Goal: Task Accomplishment & Management: Complete application form

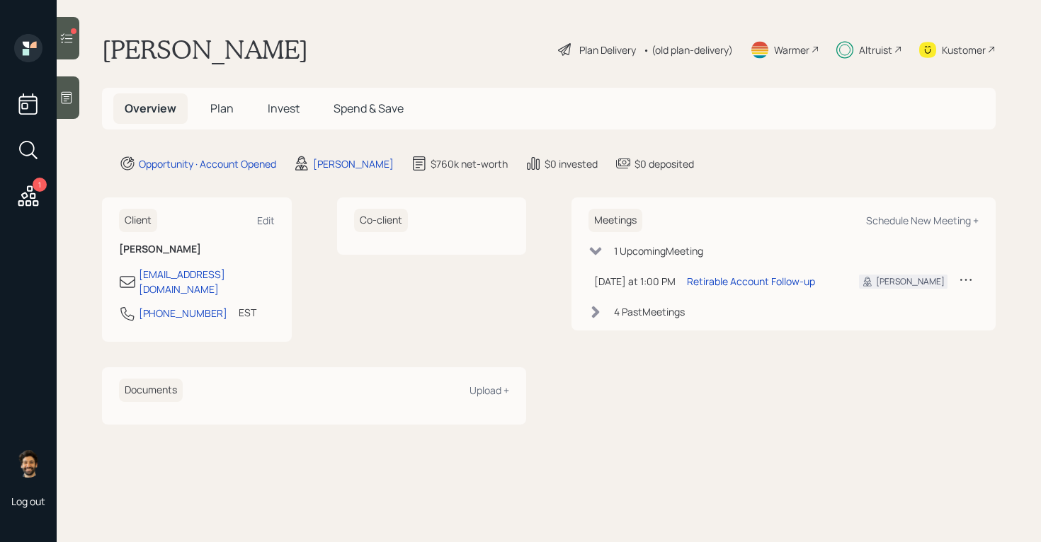
click at [280, 103] on span "Invest" at bounding box center [284, 109] width 32 height 16
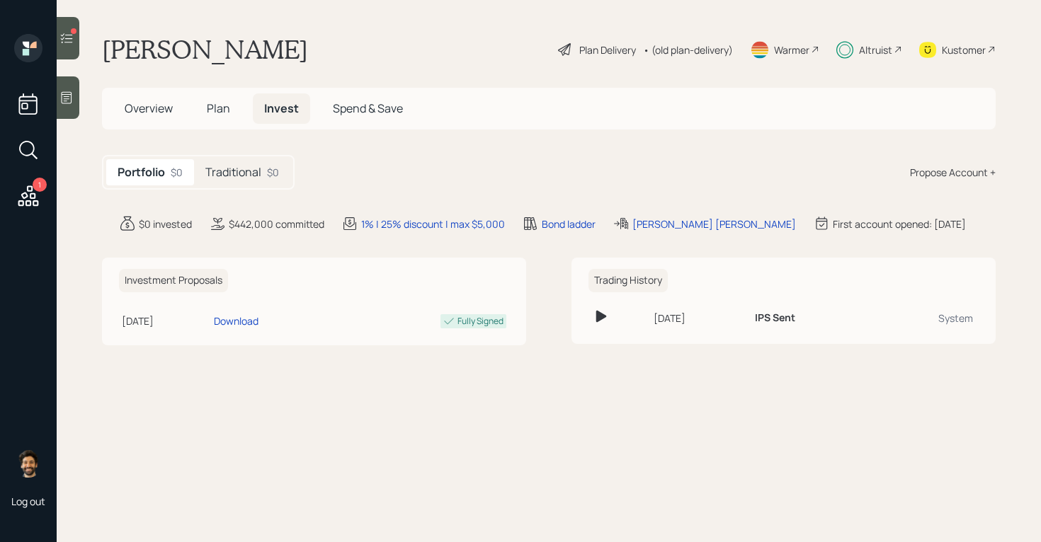
click at [68, 36] on icon at bounding box center [66, 38] width 14 height 14
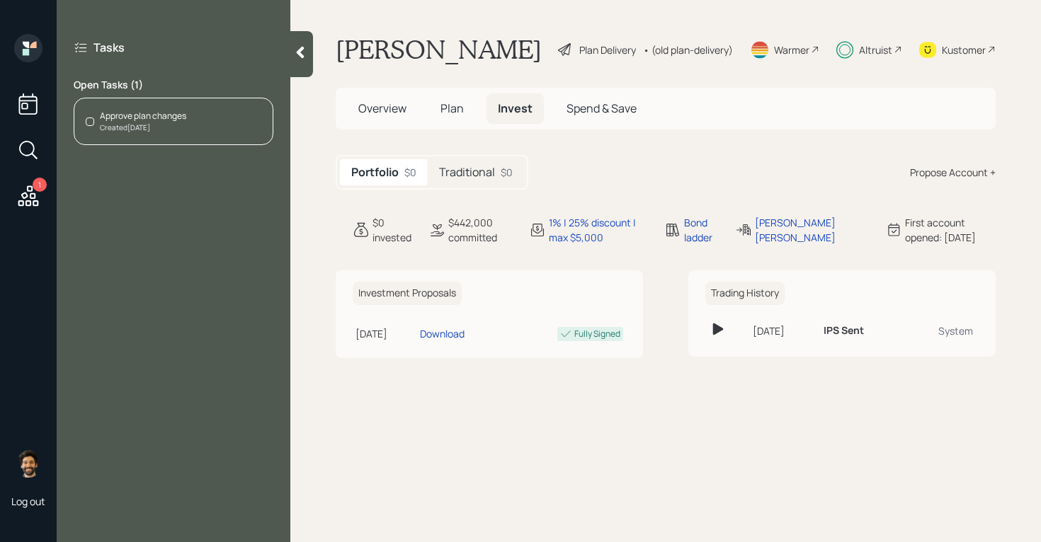
click at [185, 116] on div "Approve plan changes" at bounding box center [143, 116] width 86 height 13
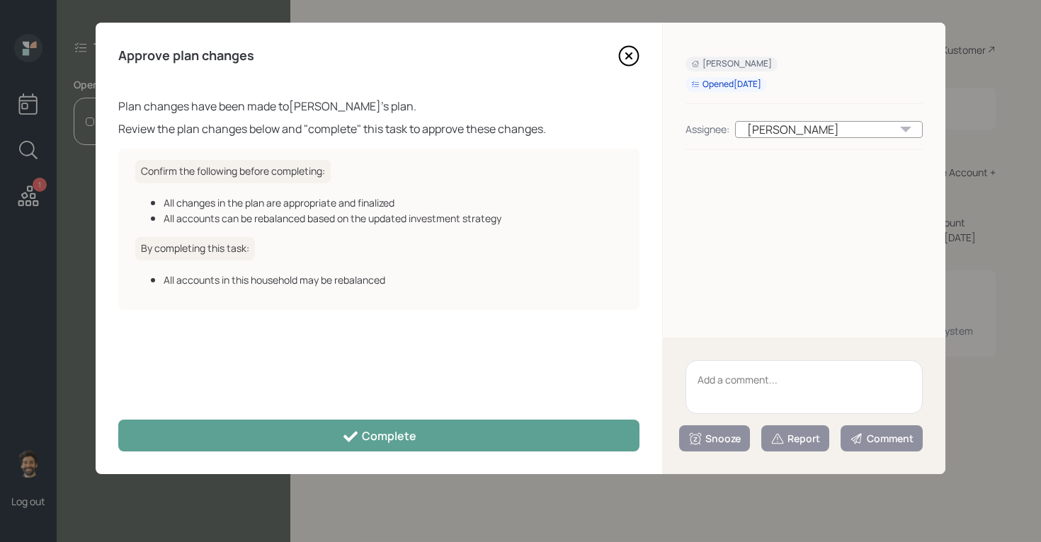
click at [739, 373] on textarea at bounding box center [803, 387] width 237 height 54
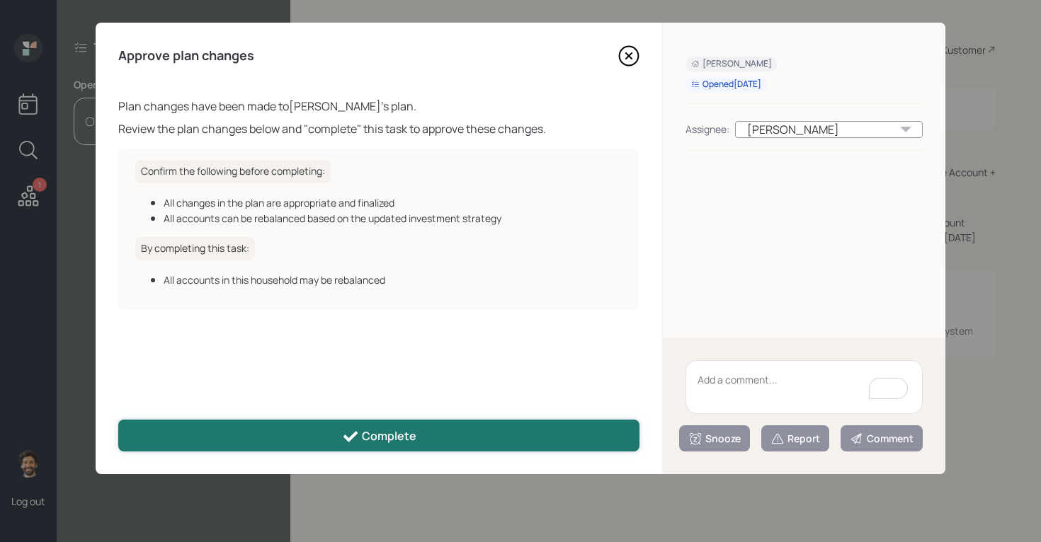
click at [384, 445] on button "Complete" at bounding box center [378, 436] width 521 height 32
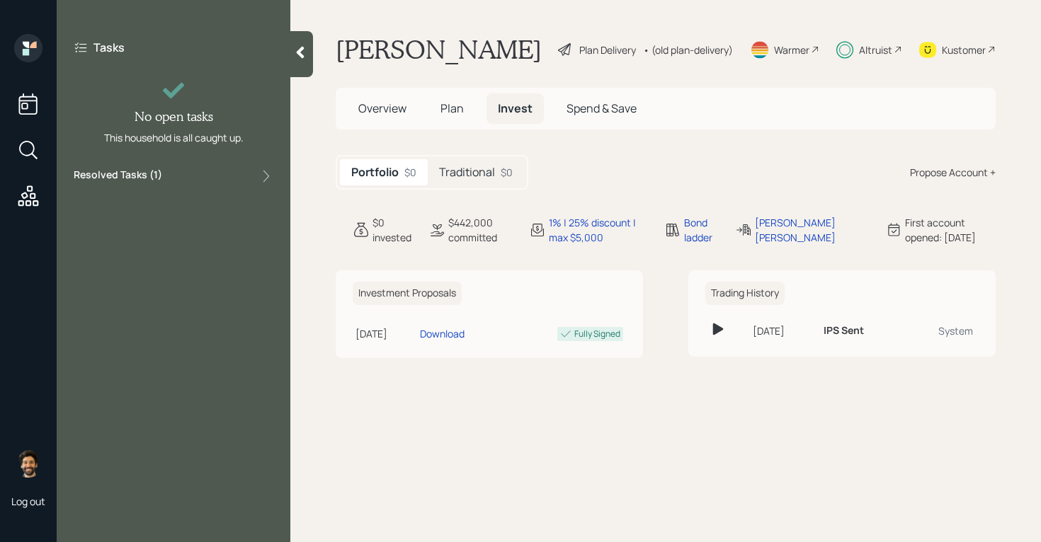
click at [302, 58] on icon at bounding box center [300, 52] width 14 height 14
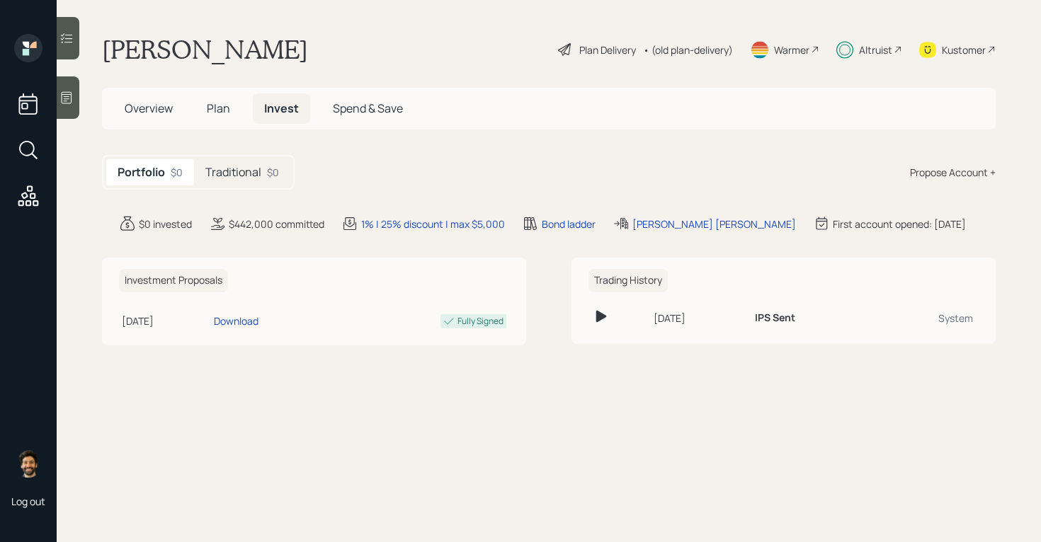
click at [883, 50] on div "Altruist" at bounding box center [875, 49] width 33 height 15
click at [970, 45] on div "Kustomer" at bounding box center [964, 49] width 44 height 15
click at [263, 167] on div "Traditional $0" at bounding box center [242, 172] width 96 height 26
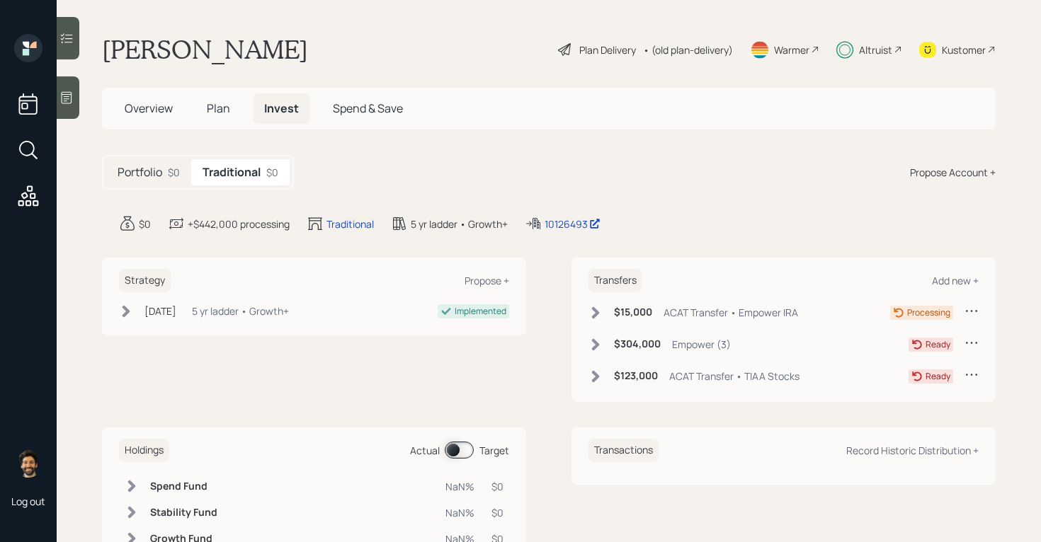
click at [207, 106] on span "Plan" at bounding box center [218, 109] width 23 height 16
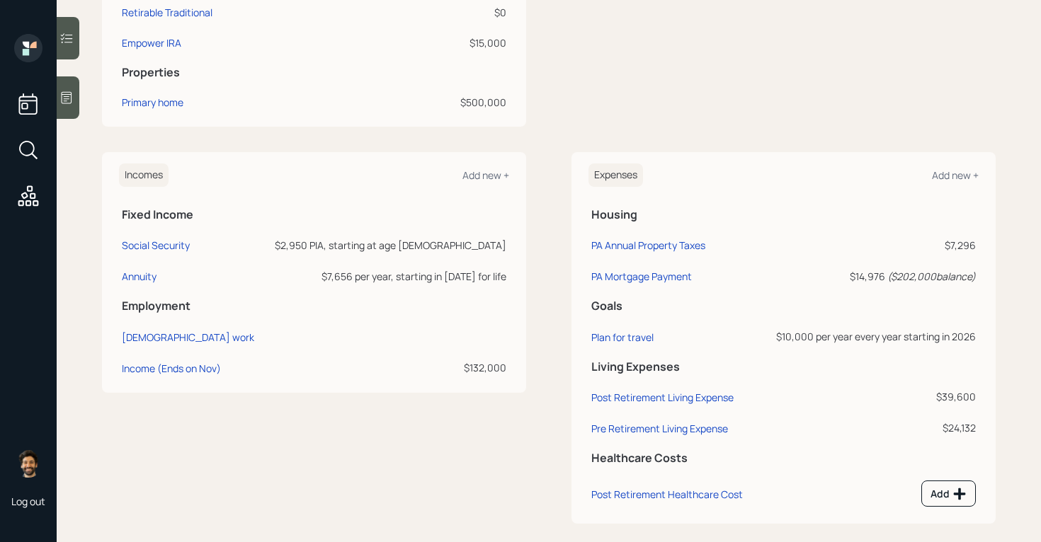
scroll to position [550, 0]
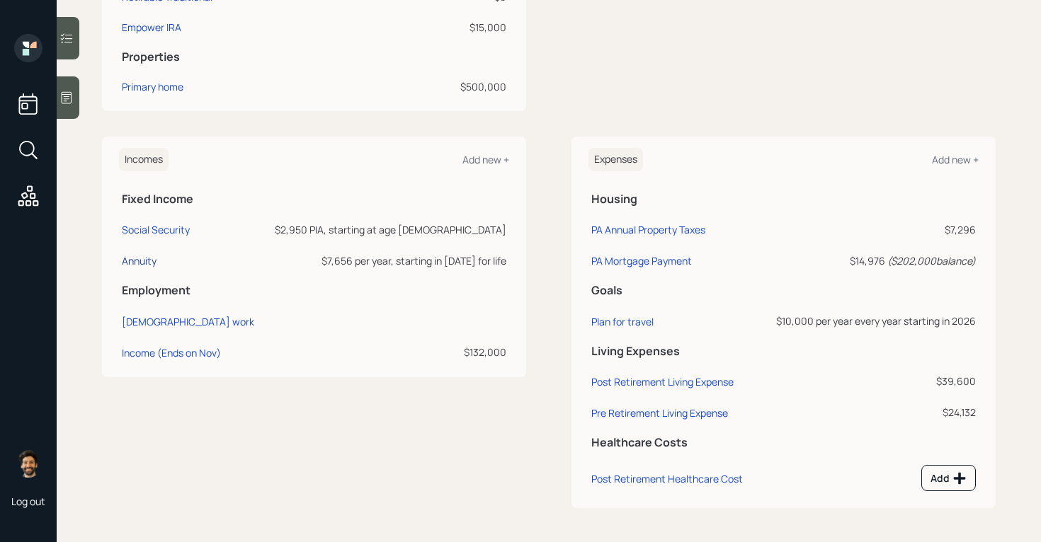
click at [137, 254] on div "Annuity" at bounding box center [139, 260] width 35 height 13
select select "annuity"
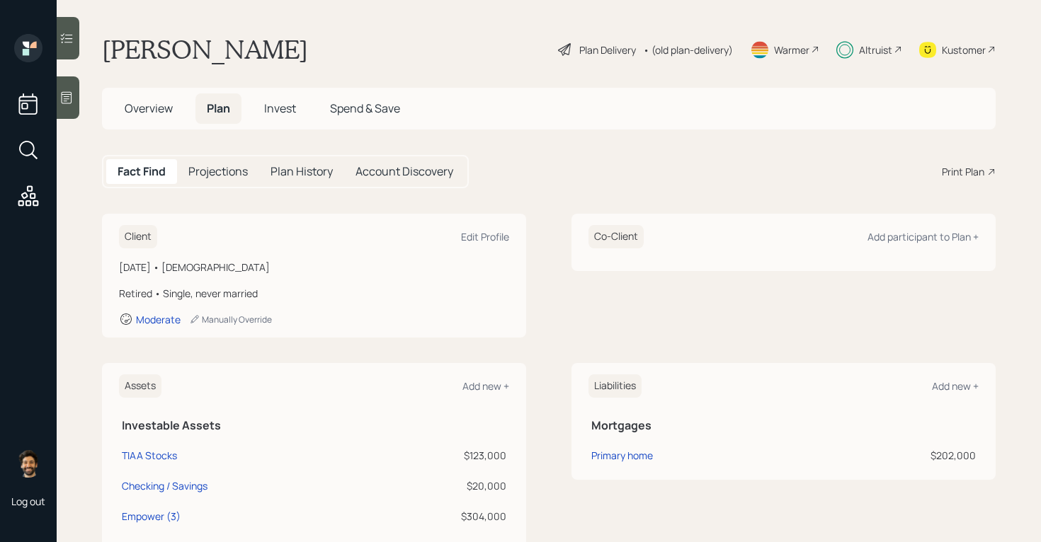
click at [287, 97] on h5 "Invest" at bounding box center [280, 108] width 55 height 30
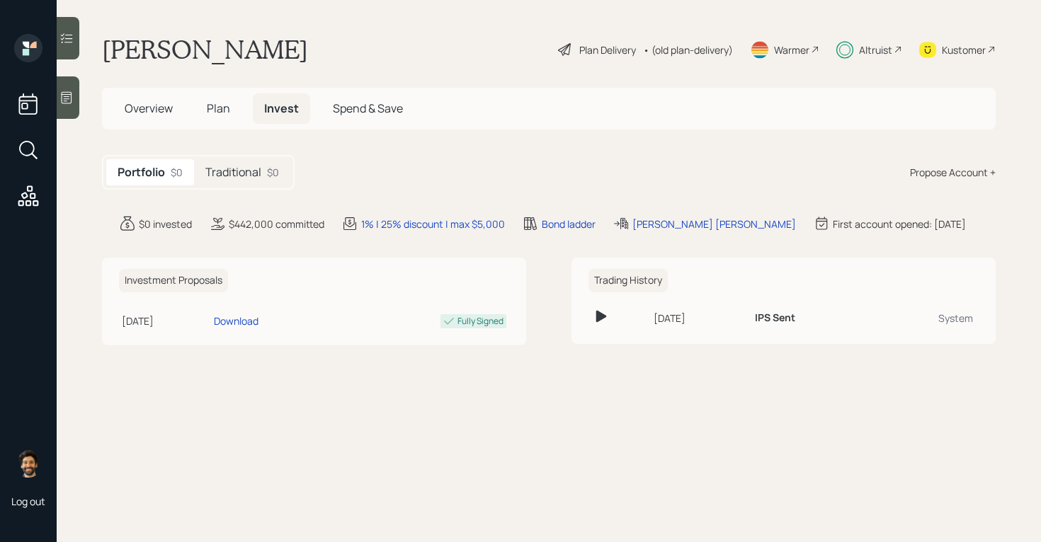
click at [246, 183] on div "Traditional $0" at bounding box center [242, 172] width 96 height 26
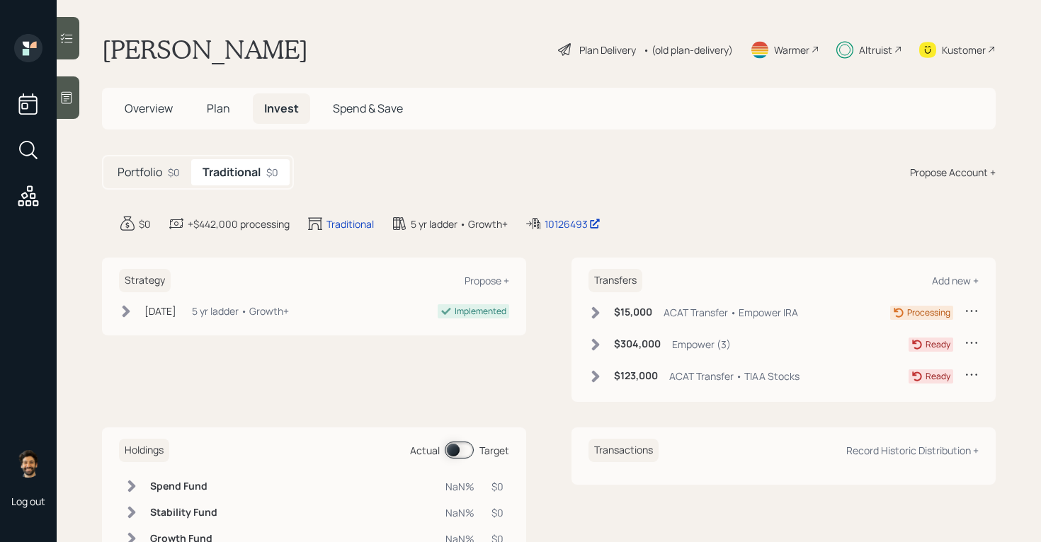
click at [948, 56] on div "Kustomer" at bounding box center [964, 49] width 44 height 15
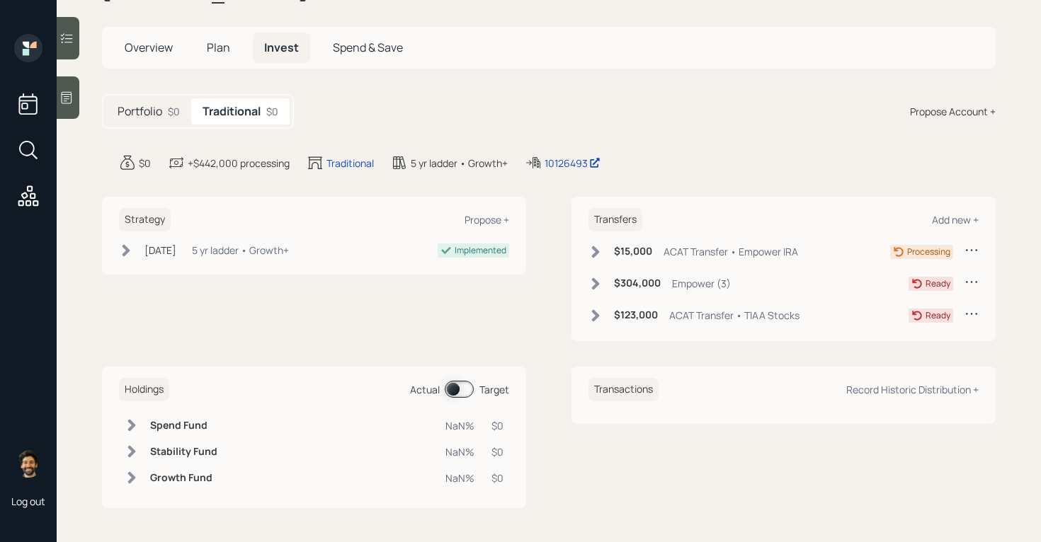
click at [596, 252] on icon at bounding box center [596, 252] width 8 height 12
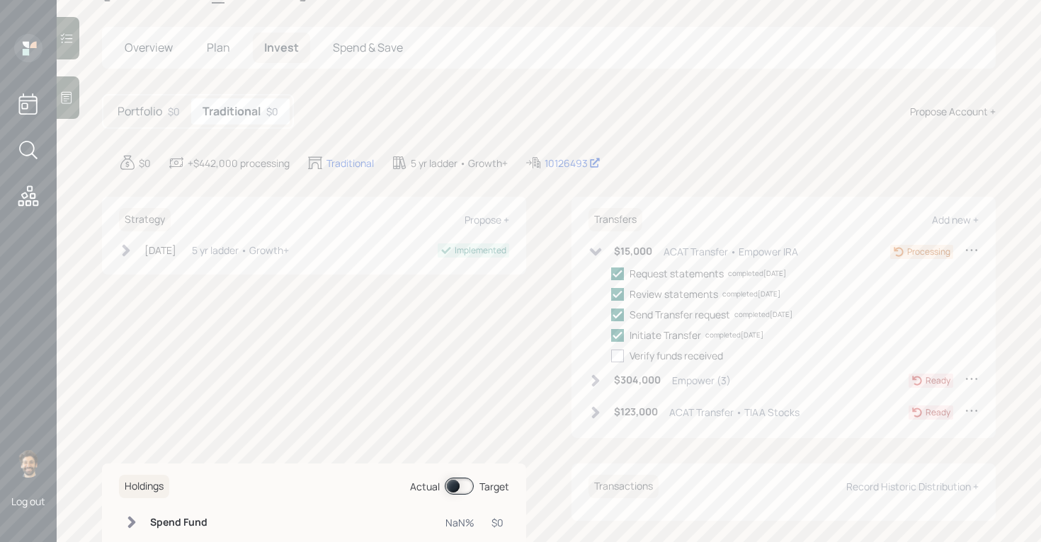
click at [603, 252] on div "$15,000 ACAT Transfer • Empower IRA" at bounding box center [693, 252] width 210 height 18
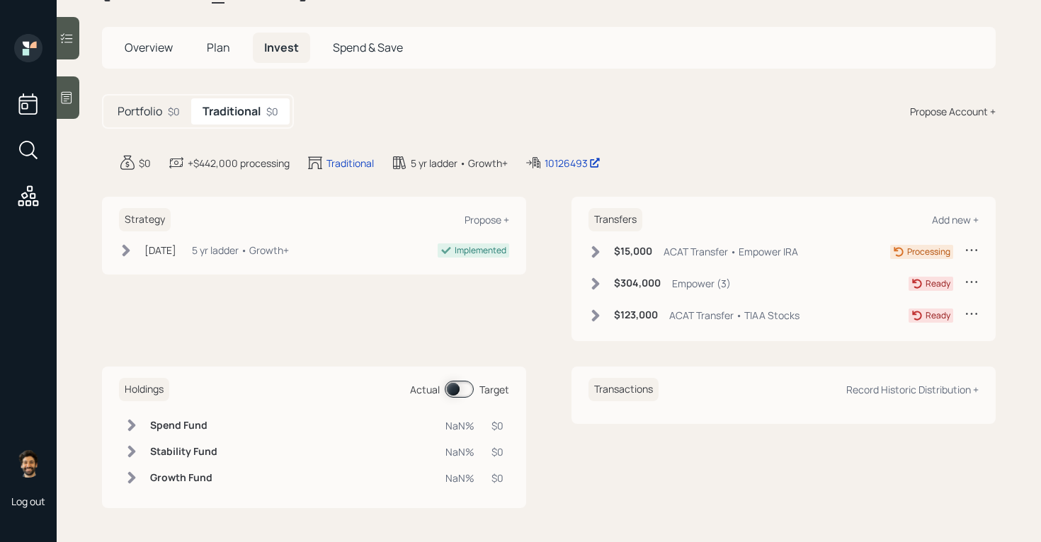
click at [596, 317] on icon at bounding box center [596, 315] width 8 height 12
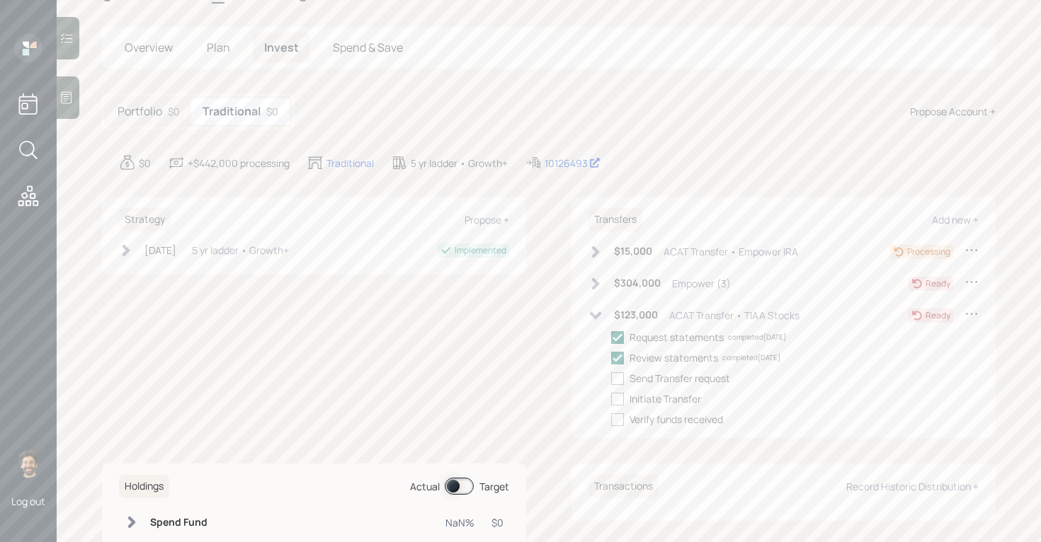
click at [596, 317] on icon at bounding box center [596, 316] width 12 height 8
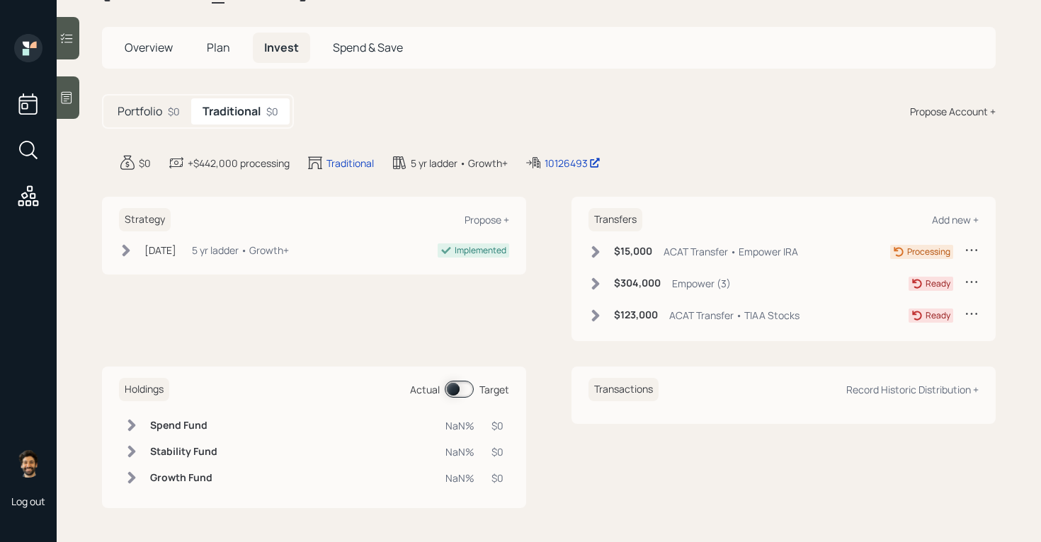
scroll to position [0, 0]
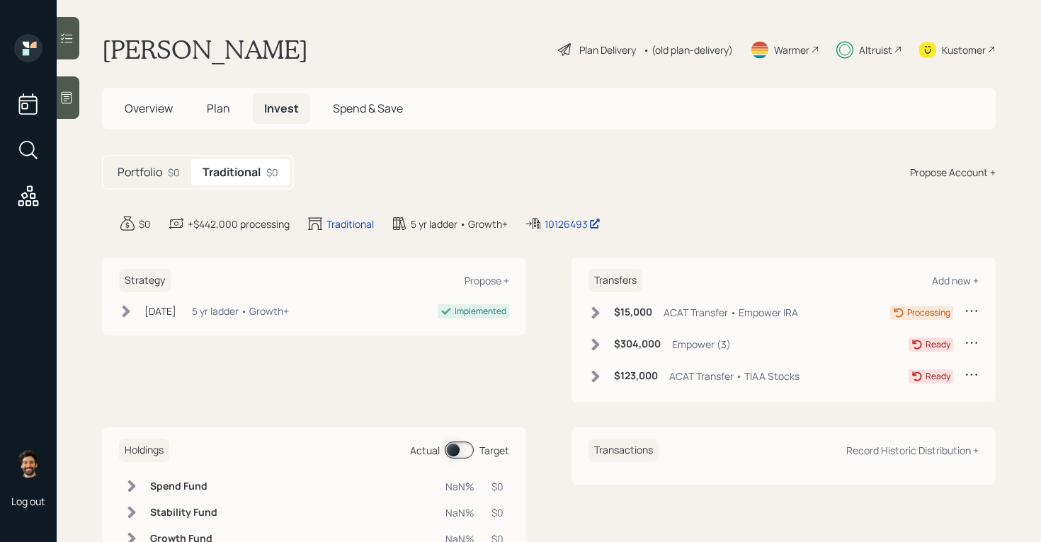
click at [936, 51] on div "Kustomer" at bounding box center [957, 49] width 76 height 31
click at [597, 370] on icon at bounding box center [595, 377] width 14 height 14
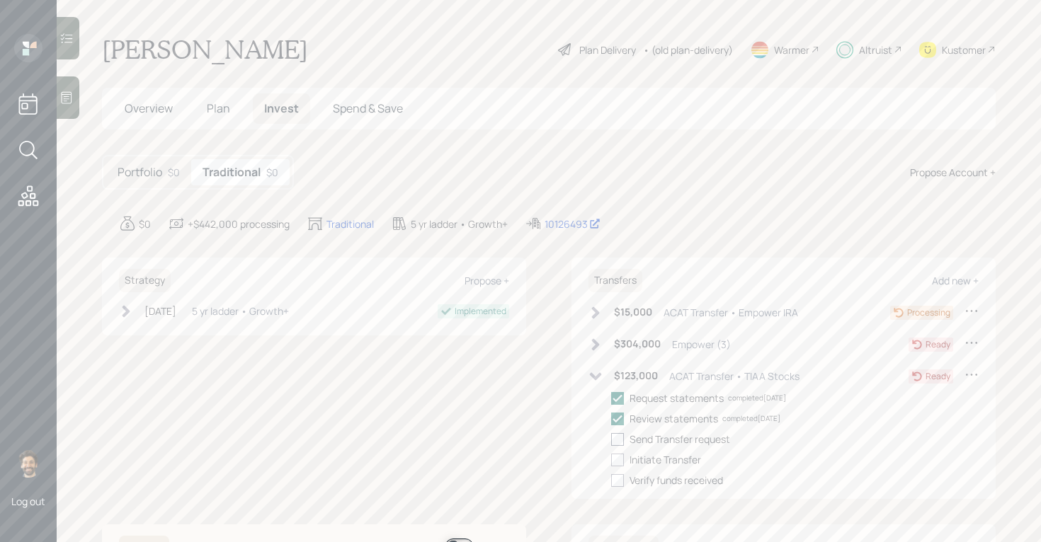
click at [617, 439] on div at bounding box center [617, 439] width 13 height 13
click at [611, 439] on input "checkbox" at bounding box center [610, 439] width 1 height 1
checkbox input "true"
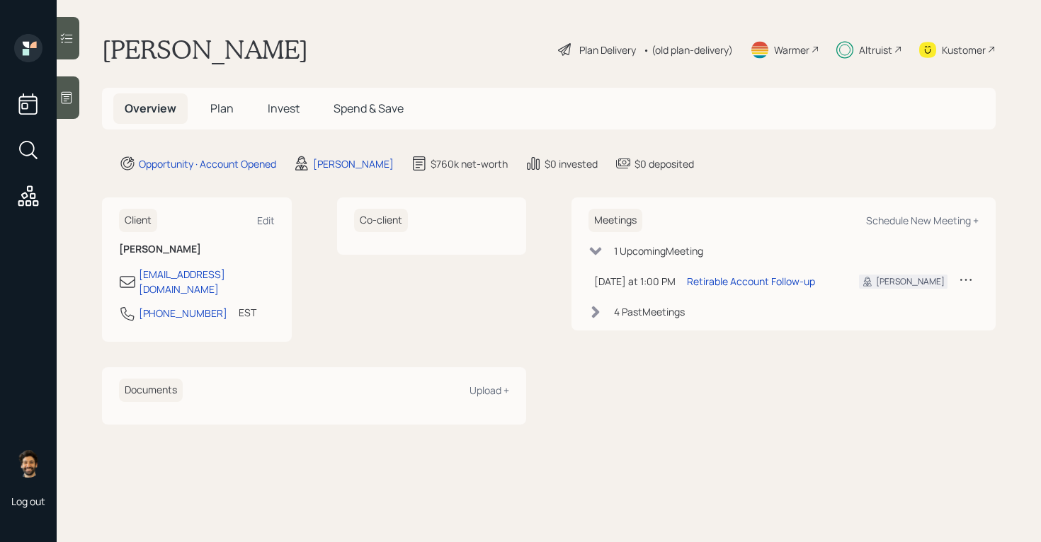
click at [712, 51] on div "• (old plan-delivery)" at bounding box center [688, 49] width 90 height 15
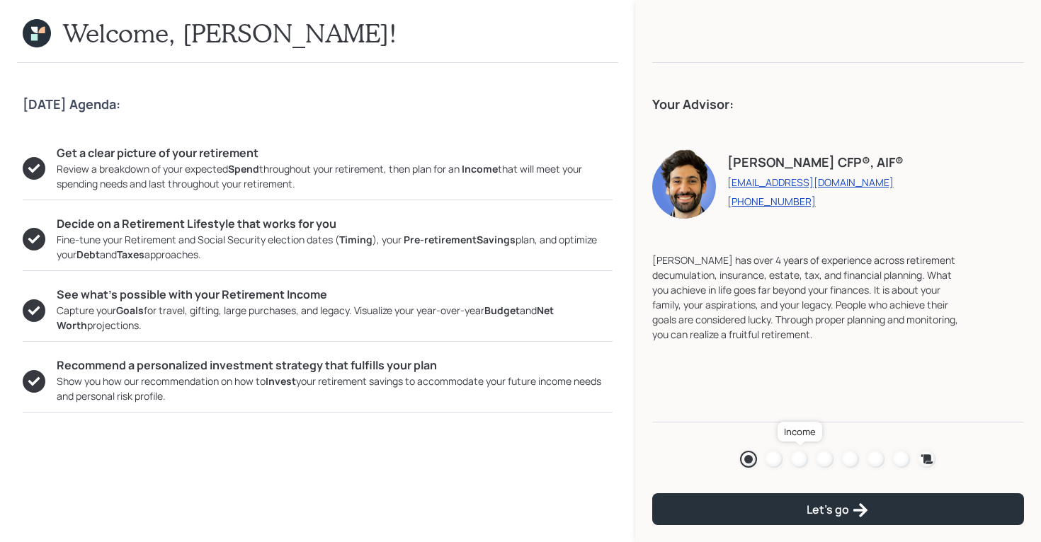
click at [797, 456] on div at bounding box center [799, 459] width 17 height 17
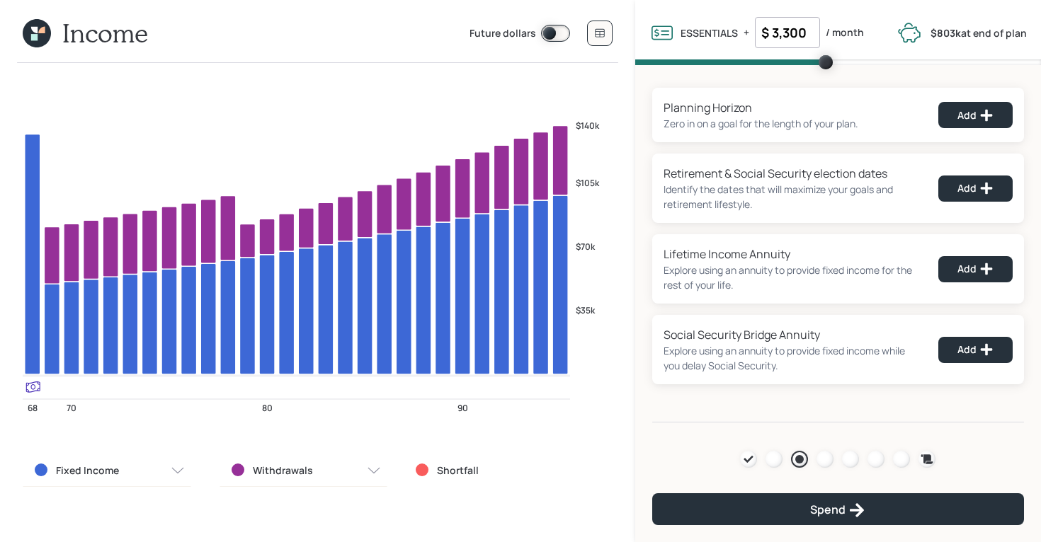
click at [38, 30] on icon at bounding box center [37, 33] width 28 height 28
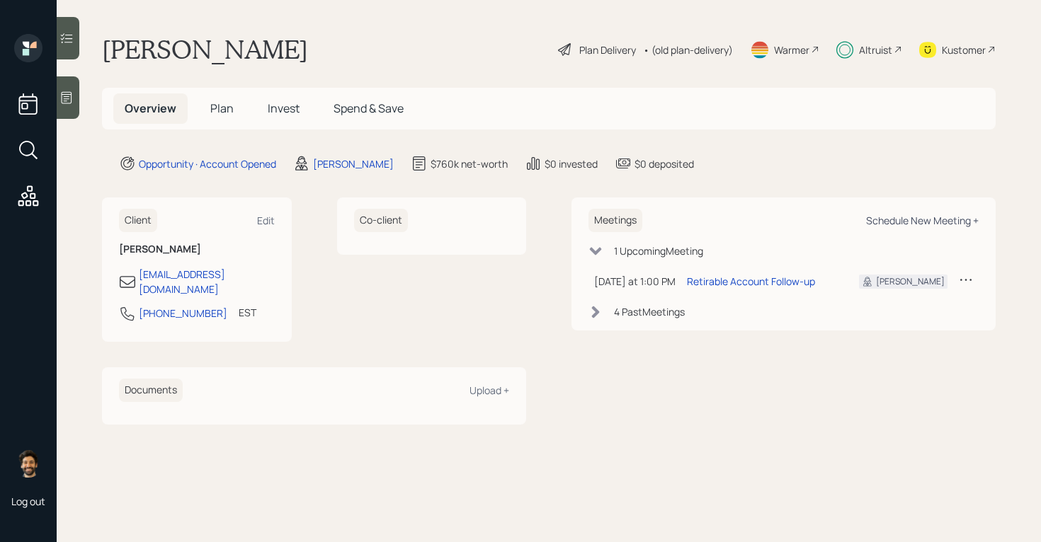
click at [907, 222] on div "Schedule New Meeting +" at bounding box center [922, 220] width 113 height 13
select select "f14b762f-c7c2-4b89-9227-8fa891345eea"
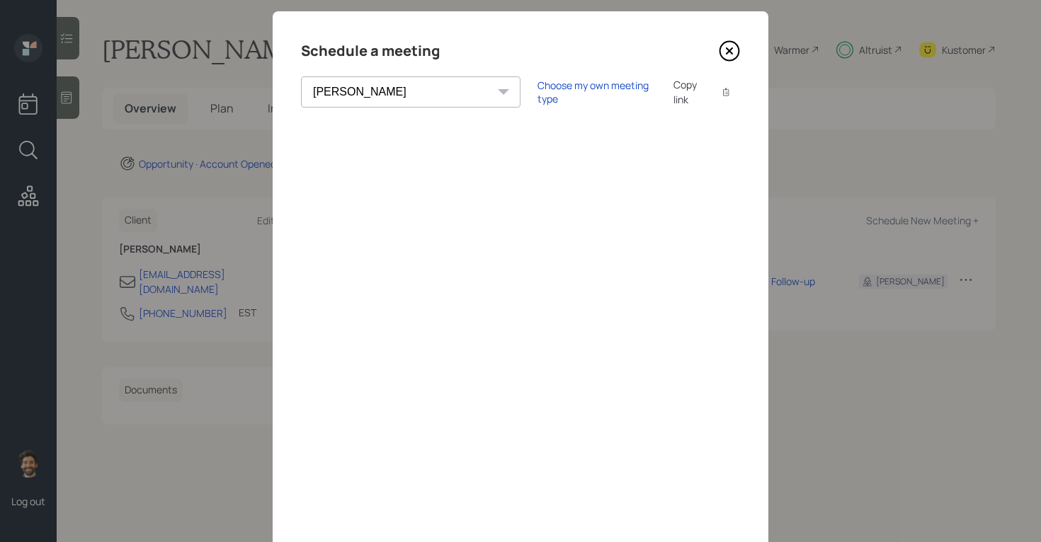
scroll to position [30, 0]
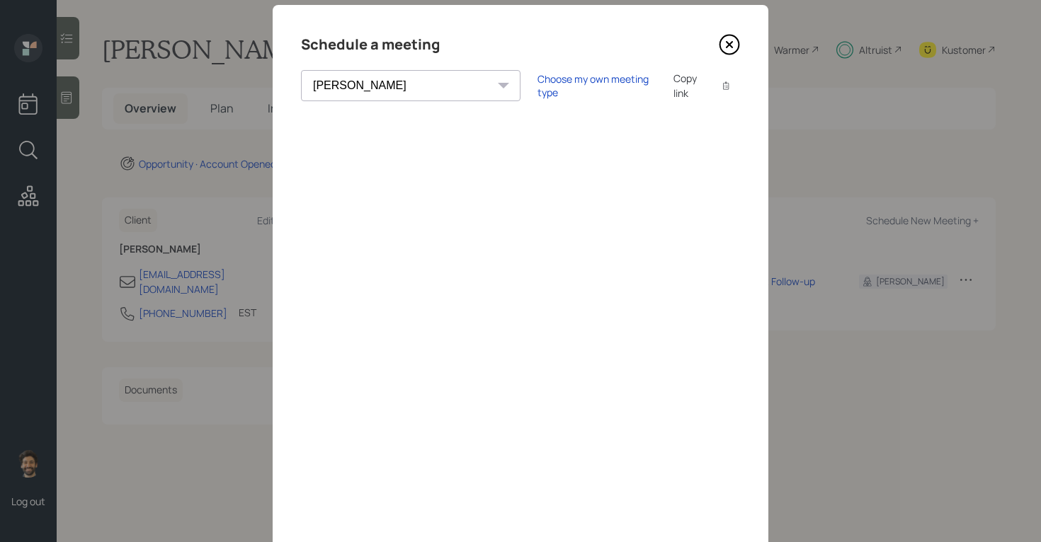
click at [725, 50] on icon at bounding box center [729, 44] width 21 height 21
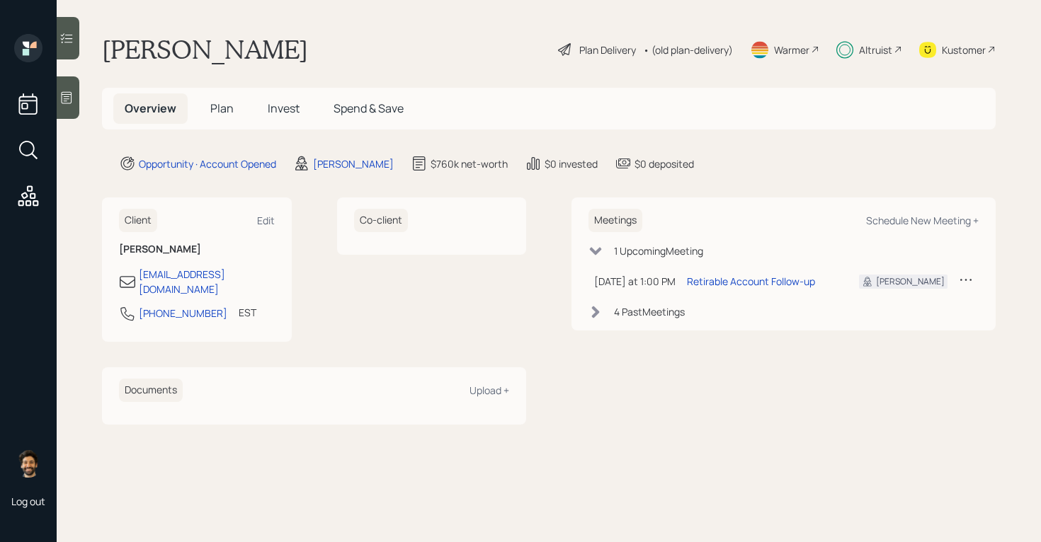
click at [282, 101] on span "Invest" at bounding box center [284, 109] width 32 height 16
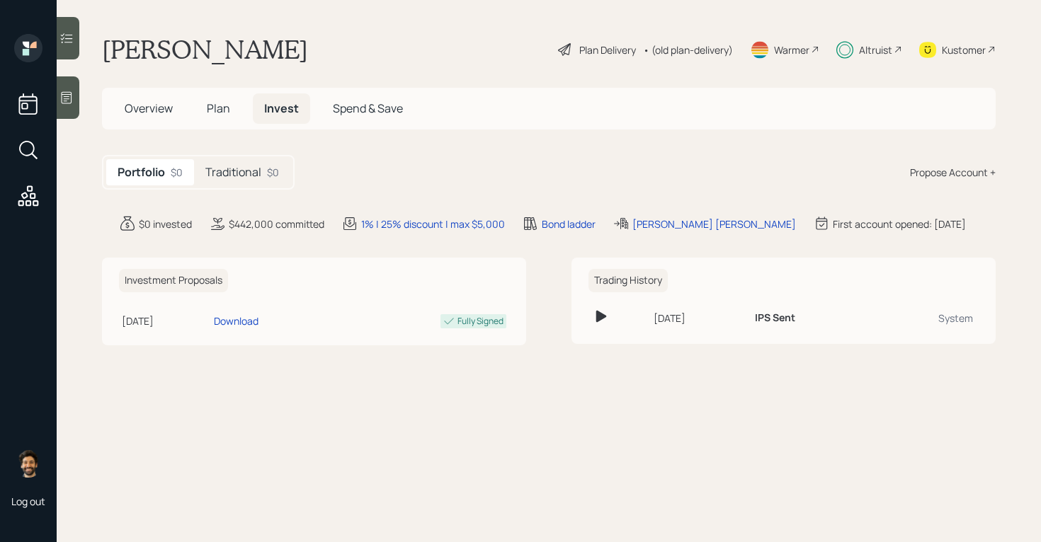
click at [227, 113] on span "Plan" at bounding box center [218, 109] width 23 height 16
